Goal: Check status: Check status

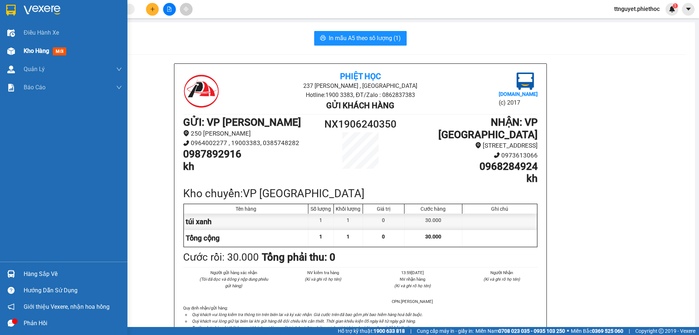
click at [12, 53] on img at bounding box center [11, 51] width 8 height 8
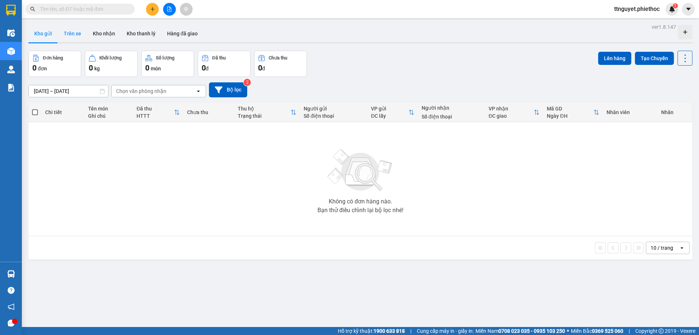
click at [72, 31] on button "Trên xe" at bounding box center [72, 33] width 29 height 17
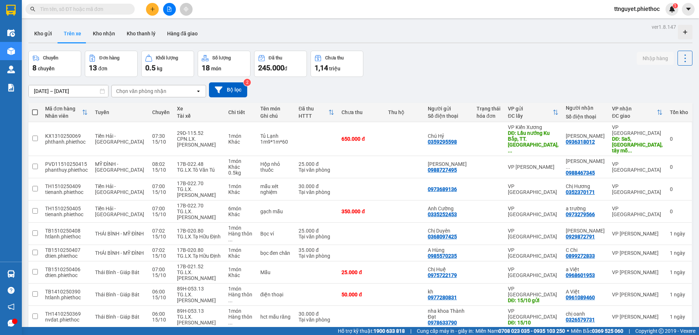
click at [137, 83] on div "15/10/2025 – 15/10/2025 Press the down arrow key to interact with the calendar …" at bounding box center [360, 89] width 664 height 15
click at [135, 92] on div "Chọn văn phòng nhận" at bounding box center [141, 90] width 50 height 7
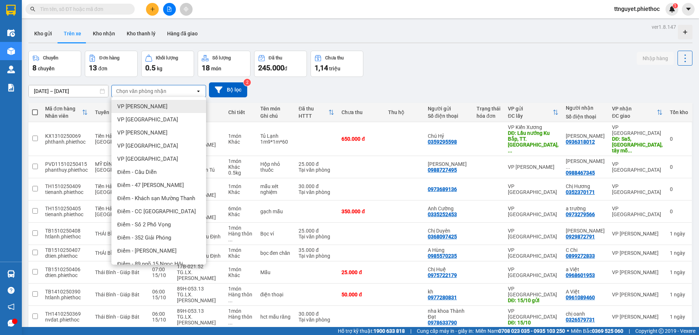
click at [141, 106] on span "VP [PERSON_NAME]" at bounding box center [142, 106] width 50 height 7
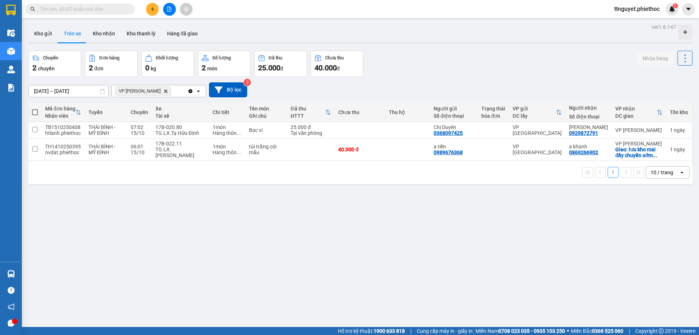
click at [65, 87] on input "[DATE] – [DATE]" at bounding box center [68, 91] width 79 height 12
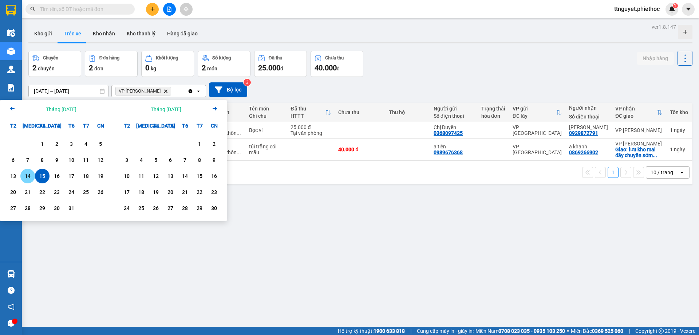
click at [29, 177] on div "14" at bounding box center [28, 175] width 10 height 9
click at [40, 175] on div "15" at bounding box center [42, 175] width 10 height 9
type input "14/10/2025 – 15/10/2025"
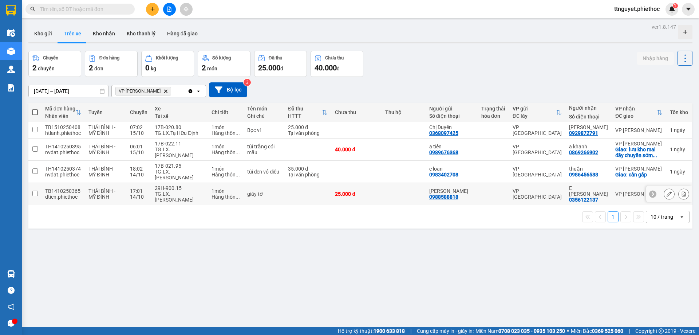
click at [212, 189] on td "1 món Hàng thôn ..." at bounding box center [226, 194] width 36 height 22
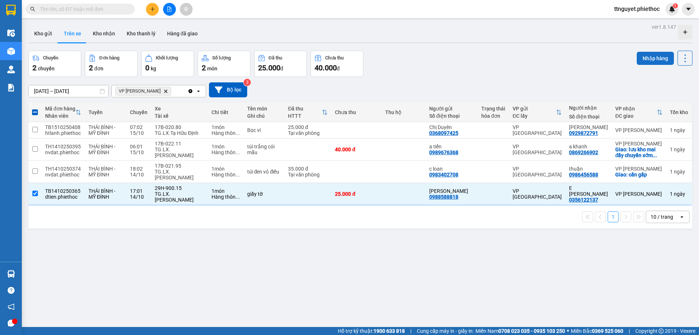
click at [651, 56] on button "Nhập hàng" at bounding box center [655, 58] width 37 height 13
checkbox input "false"
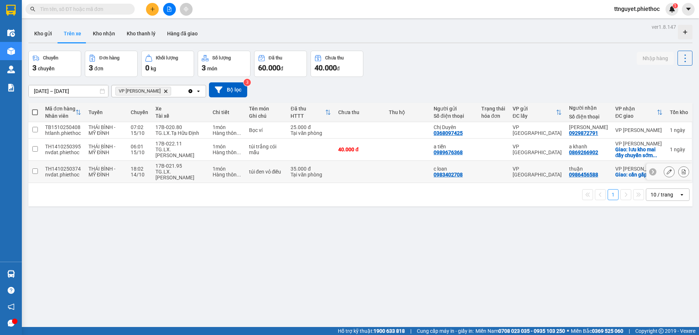
click at [421, 168] on td at bounding box center [407, 172] width 45 height 22
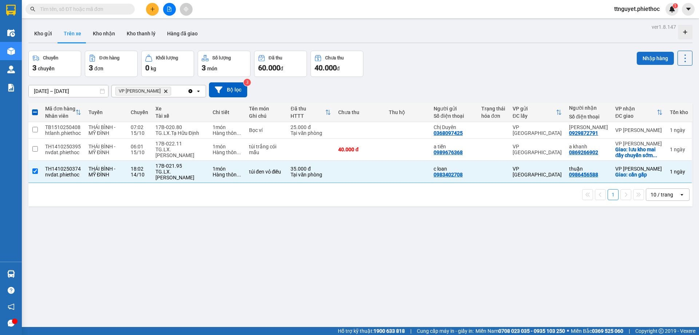
click at [650, 58] on button "Nhập hàng" at bounding box center [655, 58] width 37 height 13
checkbox input "false"
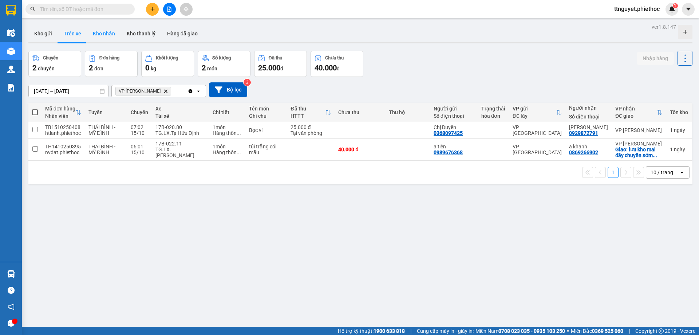
click at [108, 37] on button "Kho nhận" at bounding box center [104, 33] width 34 height 17
type input "[DATE] – [DATE]"
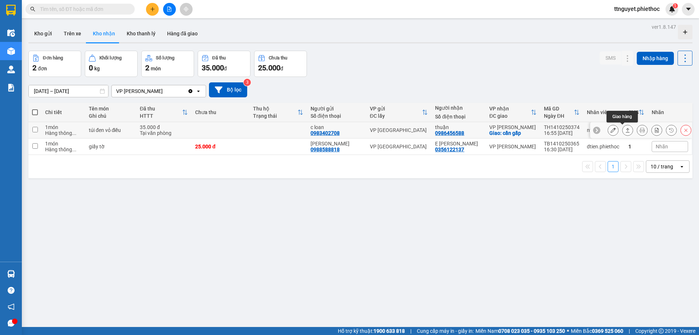
click at [625, 130] on button at bounding box center [628, 130] width 10 height 13
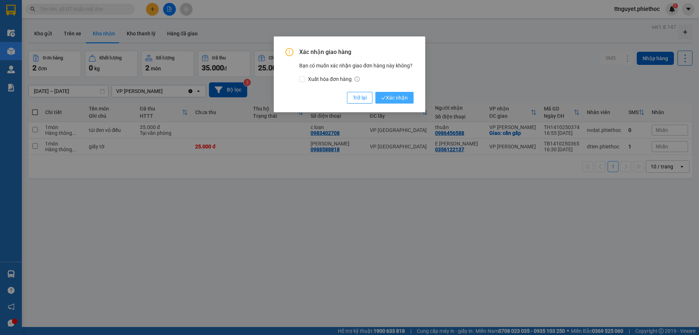
click at [400, 99] on span "Xác nhận" at bounding box center [394, 98] width 27 height 8
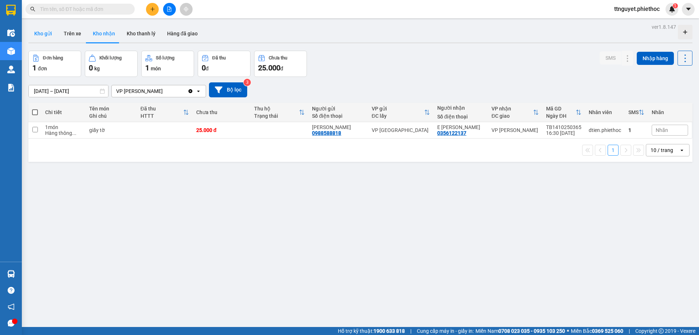
click at [40, 34] on button "Kho gửi" at bounding box center [42, 33] width 29 height 17
